Goal: Use online tool/utility

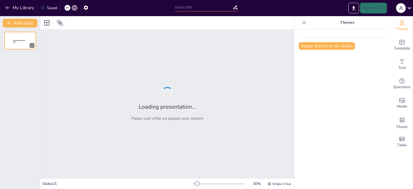
type input "Complicações Comuns na Hemodiálise: Identificação e Manejo"
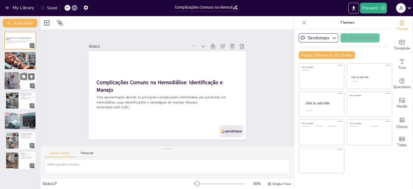
click at [9, 80] on div at bounding box center [12, 80] width 32 height 18
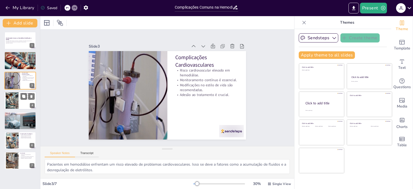
click at [14, 98] on div at bounding box center [12, 100] width 16 height 16
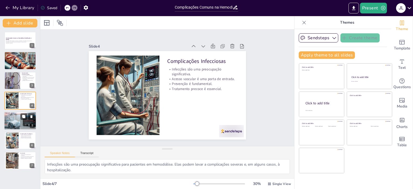
click at [15, 123] on div at bounding box center [20, 120] width 32 height 21
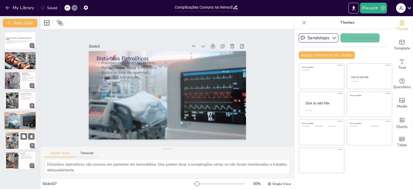
click at [15, 133] on div at bounding box center [12, 140] width 16 height 16
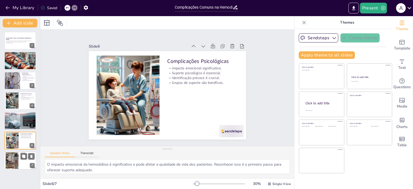
click at [14, 159] on div at bounding box center [12, 160] width 16 height 16
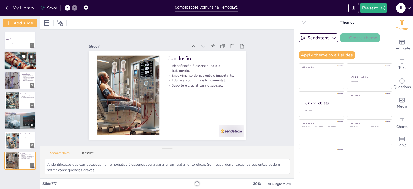
click at [13, 60] on div at bounding box center [20, 60] width 32 height 32
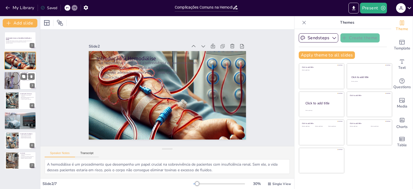
click at [17, 76] on div at bounding box center [12, 80] width 32 height 18
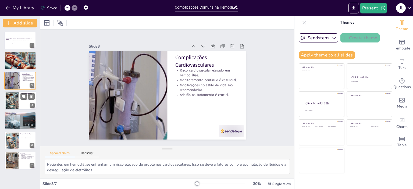
click at [14, 100] on div at bounding box center [12, 100] width 16 height 16
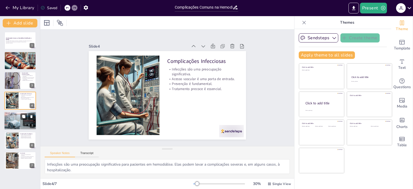
click at [9, 121] on div at bounding box center [20, 120] width 32 height 21
type textarea "Distúrbios eletrolíticos são comuns em pacientes em hemodiálise. Eles podem lev…"
